Goal: Information Seeking & Learning: Check status

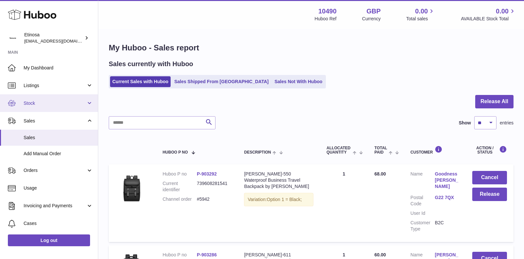
click at [73, 99] on link "Stock" at bounding box center [49, 103] width 98 height 18
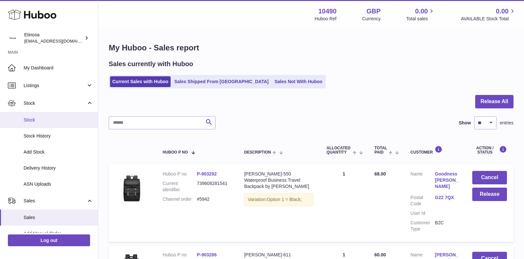
click at [43, 121] on span "Stock" at bounding box center [58, 120] width 69 height 6
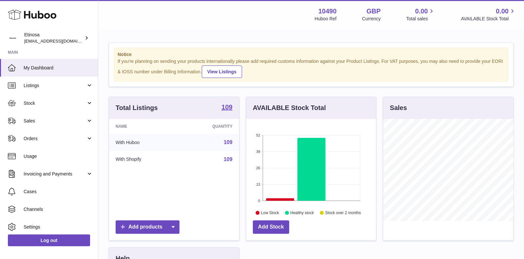
scroll to position [102, 130]
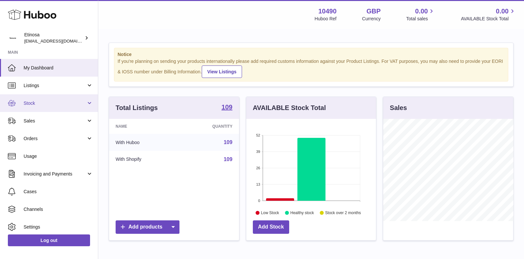
click at [74, 100] on span "Stock" at bounding box center [55, 103] width 63 height 6
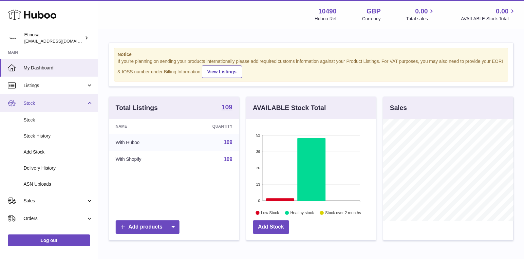
click at [63, 105] on span "Stock" at bounding box center [55, 103] width 63 height 6
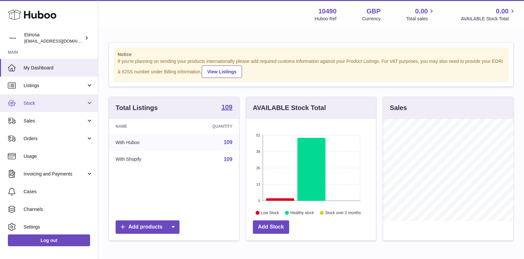
click at [52, 107] on link "Stock" at bounding box center [49, 103] width 98 height 18
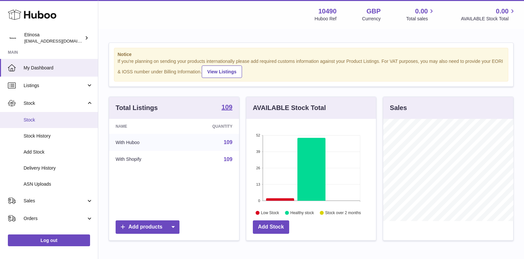
click at [41, 118] on span "Stock" at bounding box center [58, 120] width 69 height 6
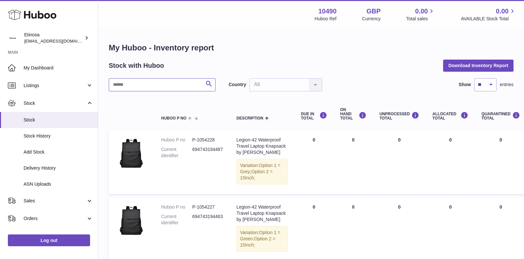
click at [171, 87] on input "text" at bounding box center [162, 84] width 107 height 13
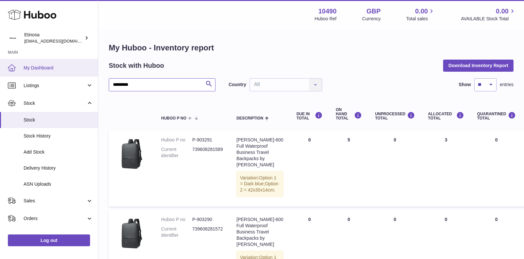
drag, startPoint x: 140, startPoint y: 86, endPoint x: 93, endPoint y: 76, distance: 48.7
click at [93, 76] on div "Huboo Etinosa [EMAIL_ADDRESS][DOMAIN_NAME] Main My Dashboard Listings Not with …" at bounding box center [262, 250] width 524 height 500
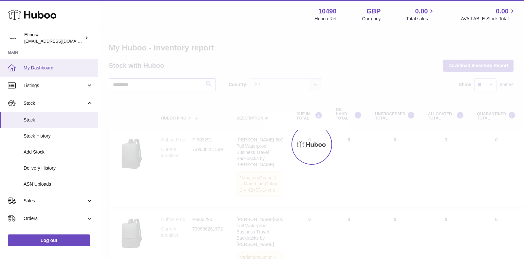
type input "*********"
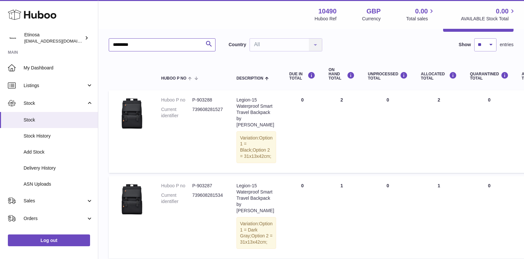
scroll to position [75, 0]
